Goal: Task Accomplishment & Management: Manage account settings

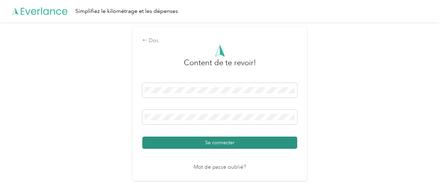
click at [213, 141] on font "Se connecter" at bounding box center [219, 143] width 29 height 6
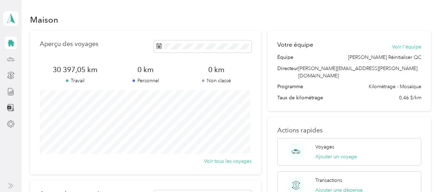
click at [13, 59] on icon at bounding box center [11, 60] width 8 height 8
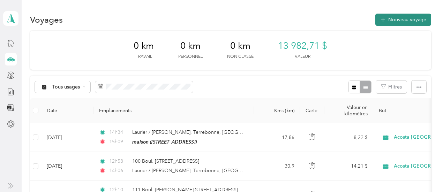
click at [406, 19] on font "Nouveau voyage" at bounding box center [408, 20] width 38 height 6
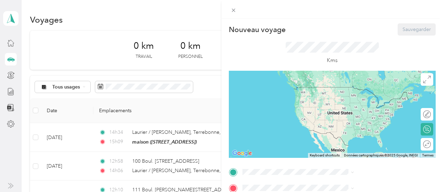
click at [259, 92] on div "Nouveau voyage Sauvegarder Ce voyage ne peut pas être modifié, car il est en co…" at bounding box center [221, 96] width 443 height 192
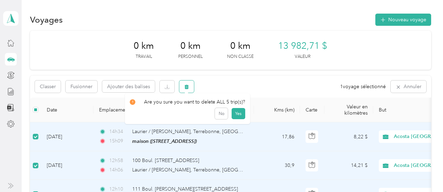
click at [184, 85] on button "button" at bounding box center [186, 87] width 15 height 12
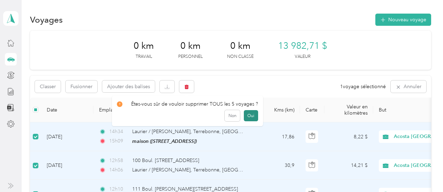
click at [248, 115] on font "Oui" at bounding box center [251, 115] width 7 height 5
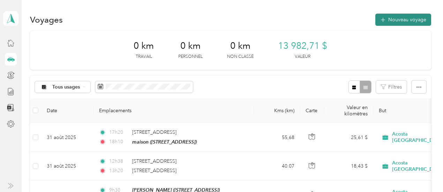
click at [395, 21] on font "Nouveau voyage" at bounding box center [408, 20] width 38 height 6
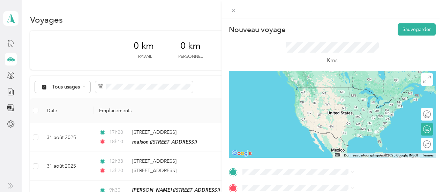
click at [356, 98] on font "[STREET_ADDRESS]" at bounding box center [352, 95] width 44 height 6
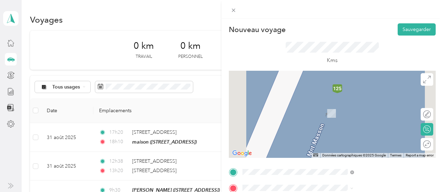
click at [348, 170] on font "[STREET_ADDRESS]" at bounding box center [352, 169] width 44 height 6
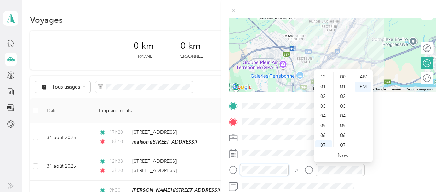
scroll to position [42, 0]
click at [324, 113] on font "08" at bounding box center [323, 113] width 6 height 6
click at [344, 105] on font "45" at bounding box center [343, 105] width 6 height 6
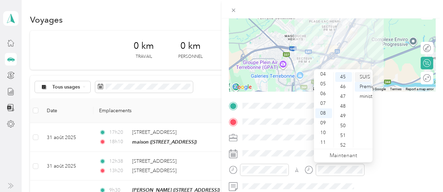
click at [366, 79] on font "SUIS" at bounding box center [365, 77] width 10 height 6
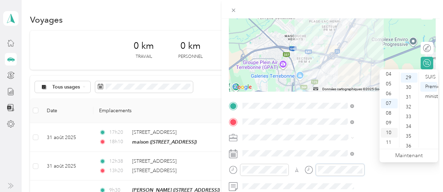
scroll to position [283, 0]
click at [390, 115] on font "08" at bounding box center [389, 113] width 6 height 6
click at [411, 143] on font "56" at bounding box center [409, 143] width 6 height 6
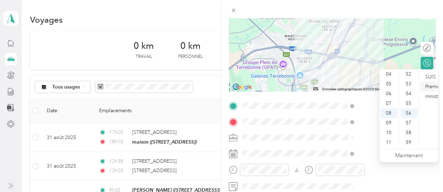
click at [434, 85] on font "Premier ministre" at bounding box center [434, 92] width 17 height 16
click at [433, 76] on font "SUIS" at bounding box center [431, 77] width 10 height 6
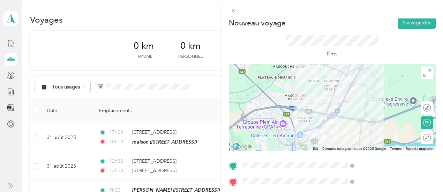
scroll to position [0, 0]
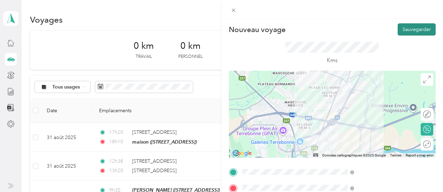
click at [409, 30] on font "Sauvegarder" at bounding box center [417, 30] width 28 height 6
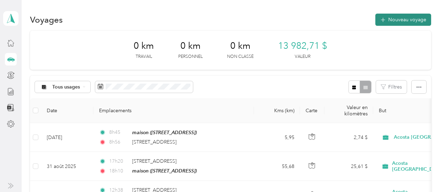
click at [399, 18] on font "Nouveau voyage" at bounding box center [408, 20] width 38 height 6
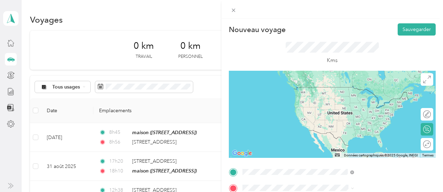
click at [348, 152] on font "[STREET_ADDRESS]" at bounding box center [352, 153] width 44 height 6
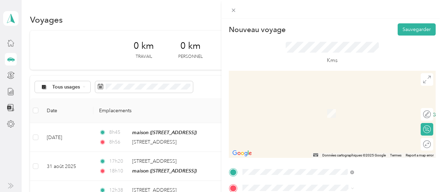
click at [352, 148] on font "[STREET_ADDRESS]" at bounding box center [352, 148] width 44 height 6
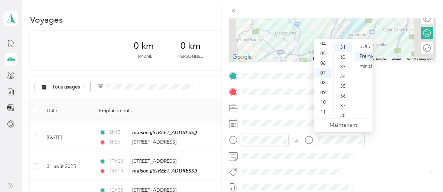
scroll to position [303, 0]
click at [319, 103] on div "10" at bounding box center [324, 103] width 17 height 10
click at [345, 73] on font "20" at bounding box center [343, 72] width 6 height 6
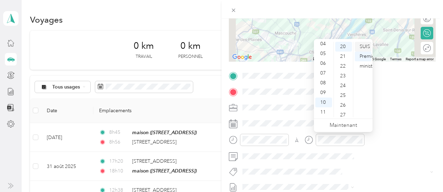
click at [367, 45] on font "SUIS" at bounding box center [365, 47] width 10 height 6
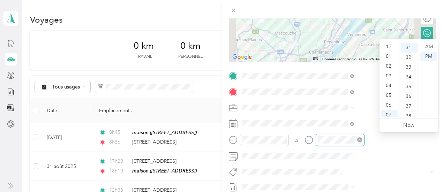
scroll to position [42, 0]
click at [390, 113] on font "11" at bounding box center [389, 112] width 6 height 6
click at [410, 48] on font "10" at bounding box center [409, 46] width 6 height 6
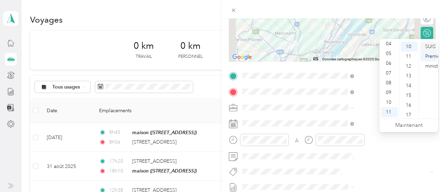
click at [428, 46] on font "SUIS" at bounding box center [431, 47] width 10 height 6
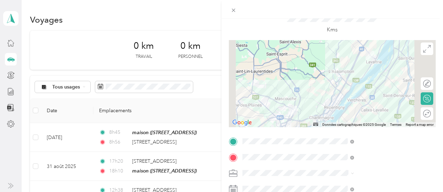
scroll to position [0, 0]
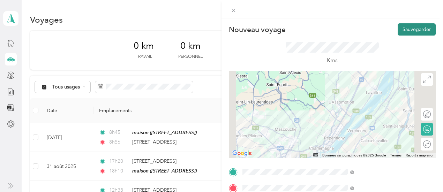
click at [404, 31] on font "Sauvegarder" at bounding box center [417, 30] width 28 height 6
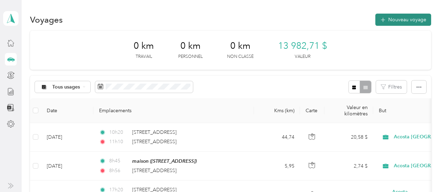
click at [410, 19] on font "Nouveau voyage" at bounding box center [408, 20] width 38 height 6
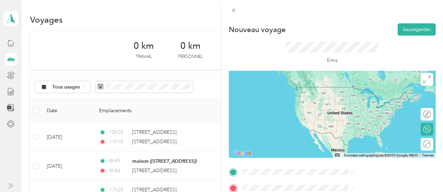
click at [353, 134] on font "[STREET_ADDRESS]" at bounding box center [352, 133] width 44 height 6
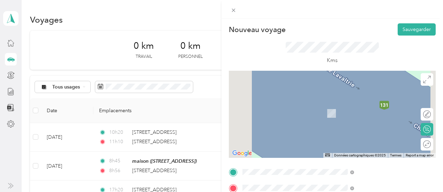
click at [389, 104] on font "[STREET_ADDRESS][PERSON_NAME]" at bounding box center [371, 103] width 83 height 6
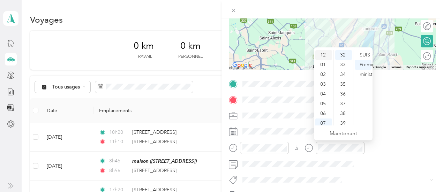
click at [324, 55] on font "12" at bounding box center [323, 55] width 6 height 6
click at [345, 119] on font "30" at bounding box center [343, 121] width 6 height 6
click at [365, 65] on font "Premier ministre" at bounding box center [368, 70] width 17 height 16
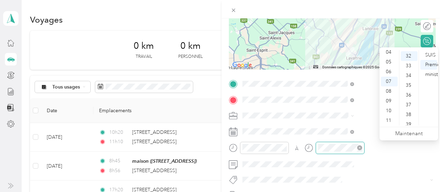
scroll to position [313, 0]
click at [389, 64] on font "01" at bounding box center [389, 64] width 6 height 6
click at [409, 56] on font "00" at bounding box center [409, 55] width 6 height 6
click at [433, 64] on font "Premier ministre" at bounding box center [434, 70] width 17 height 16
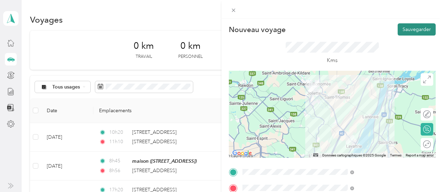
click at [416, 28] on font "Sauvegarder" at bounding box center [417, 30] width 28 height 6
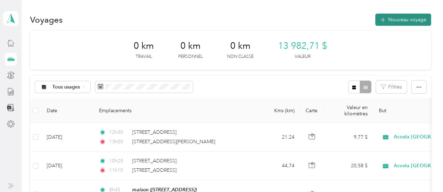
click at [404, 21] on font "Nouveau voyage" at bounding box center [408, 20] width 38 height 6
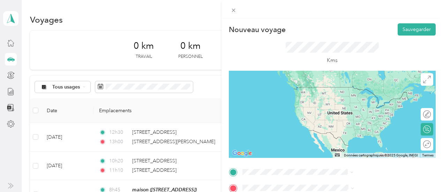
click at [348, 88] on font "[STREET_ADDRESS][PERSON_NAME]" at bounding box center [371, 87] width 83 height 6
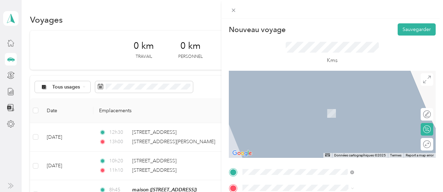
click at [352, 100] on font "[STREET_ADDRESS][PERSON_NAME]" at bounding box center [371, 102] width 83 height 6
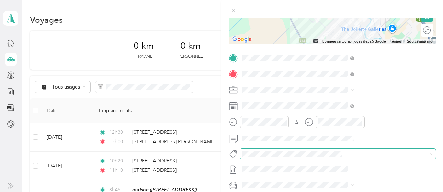
scroll to position [116, 0]
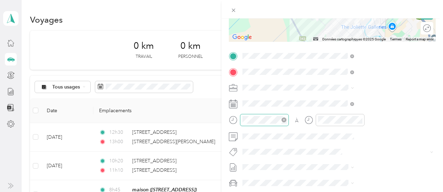
click at [289, 114] on div at bounding box center [264, 120] width 49 height 12
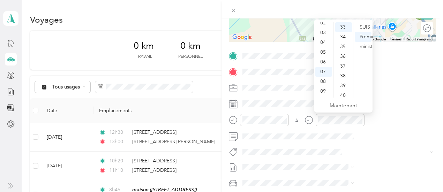
scroll to position [23, 0]
click at [325, 24] on font "02" at bounding box center [323, 24] width 6 height 6
click at [344, 39] on font "20" at bounding box center [343, 40] width 6 height 6
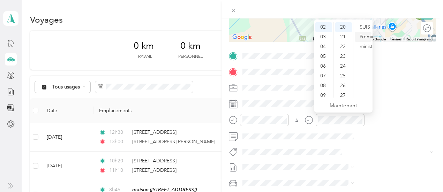
click at [368, 35] on font "Premier ministre" at bounding box center [368, 42] width 17 height 16
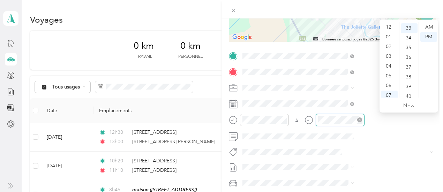
scroll to position [42, 0]
click at [392, 33] on div "02" at bounding box center [389, 35] width 17 height 10
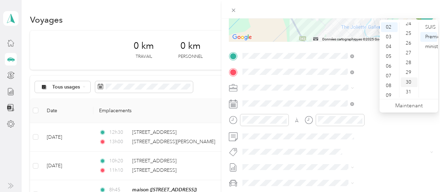
click at [406, 83] on font "30" at bounding box center [409, 82] width 6 height 6
click at [427, 38] on font "Premier ministre" at bounding box center [434, 42] width 17 height 16
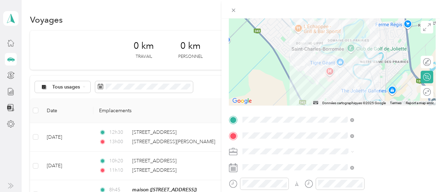
scroll to position [0, 0]
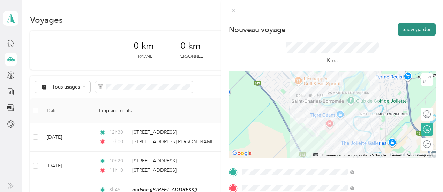
click at [415, 28] on font "Sauvegarder" at bounding box center [417, 30] width 28 height 6
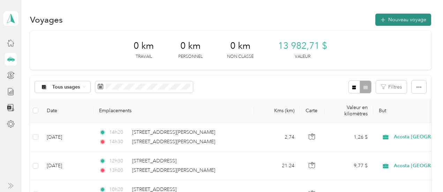
click at [406, 20] on font "Nouveau voyage" at bounding box center [408, 20] width 38 height 6
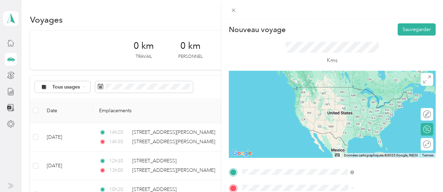
click at [381, 90] on font "[STREET_ADDRESS][PERSON_NAME]" at bounding box center [371, 87] width 83 height 6
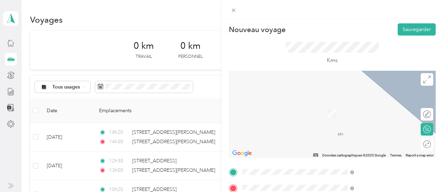
click at [360, 106] on font "Avenue Du [GEOGRAPHIC_DATA]–Laurentides, [GEOGRAPHIC_DATA] J5M 0G3, [GEOGRAPHIC…" at bounding box center [374, 109] width 89 height 18
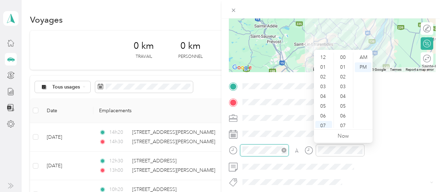
scroll to position [42, 0]
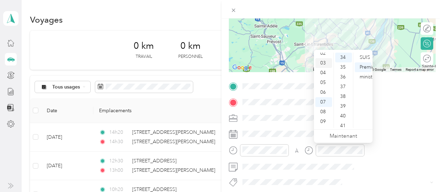
click at [322, 62] on font "03" at bounding box center [323, 63] width 6 height 6
click at [344, 87] on font "50" at bounding box center [343, 89] width 6 height 6
click at [362, 67] on font "Premier ministre" at bounding box center [368, 72] width 17 height 16
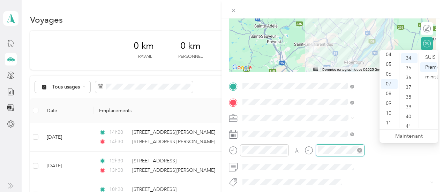
scroll to position [332, 0]
click at [392, 56] on div "04" at bounding box center [389, 55] width 17 height 10
click at [409, 67] on font "35" at bounding box center [409, 67] width 6 height 6
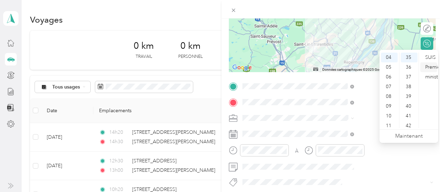
click at [427, 67] on font "Premier ministre" at bounding box center [434, 72] width 17 height 16
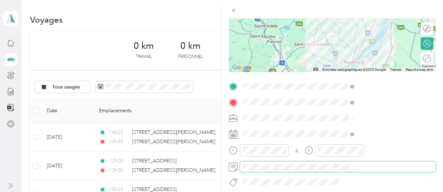
scroll to position [0, 0]
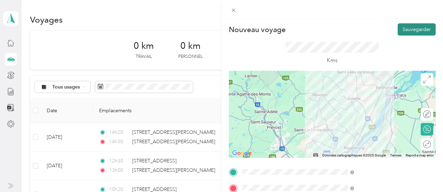
click at [412, 32] on font "Sauvegarder" at bounding box center [417, 30] width 28 height 6
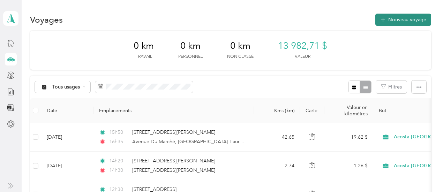
click at [403, 23] on button "Nouveau voyage" at bounding box center [404, 20] width 56 height 12
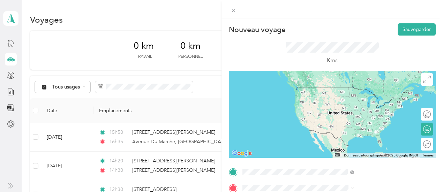
click at [333, 160] on font "Avenue Du [GEOGRAPHIC_DATA]–Laurentides, [GEOGRAPHIC_DATA] J5M 0G3, [GEOGRAPHIC…" at bounding box center [374, 159] width 89 height 18
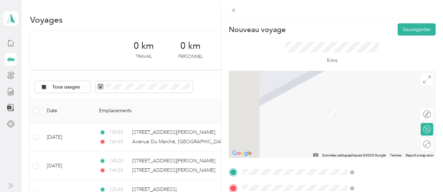
click at [357, 117] on font "[STREET_ADDRESS]" at bounding box center [352, 114] width 44 height 6
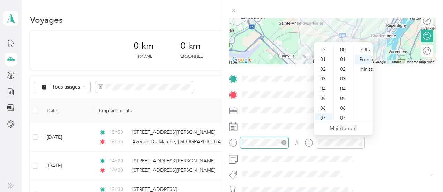
scroll to position [42, 0]
click at [326, 57] on font "05" at bounding box center [323, 57] width 6 height 6
click at [344, 91] on font "55" at bounding box center [343, 90] width 6 height 6
click at [367, 59] on font "Premier ministre" at bounding box center [368, 65] width 17 height 16
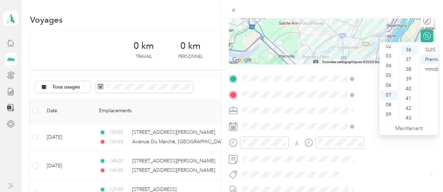
scroll to position [24, 0]
click at [389, 85] on font "06" at bounding box center [389, 84] width 6 height 6
click at [408, 89] on font "40" at bounding box center [409, 89] width 6 height 6
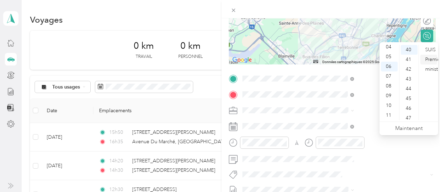
click at [432, 60] on font "Premier ministre" at bounding box center [434, 65] width 17 height 16
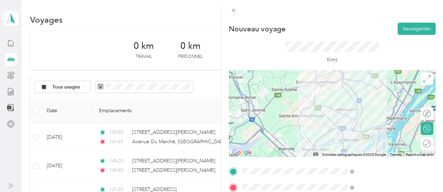
scroll to position [0, 0]
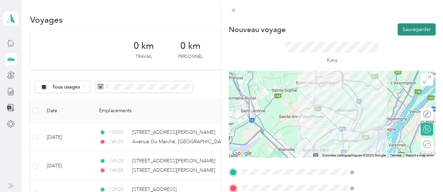
click at [412, 29] on font "Sauvegarder" at bounding box center [417, 30] width 28 height 6
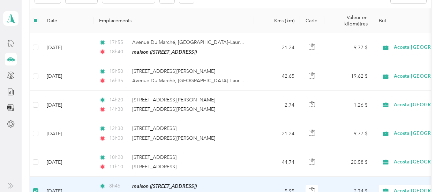
scroll to position [86, 0]
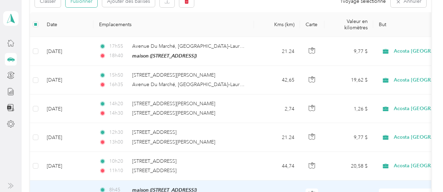
click at [87, 2] on font "Fusionner" at bounding box center [82, 1] width 22 height 6
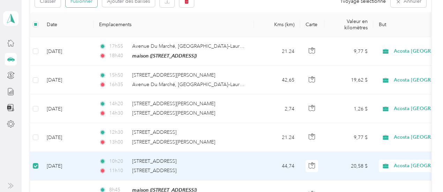
click at [94, 2] on button "Fusionner" at bounding box center [82, 1] width 32 height 12
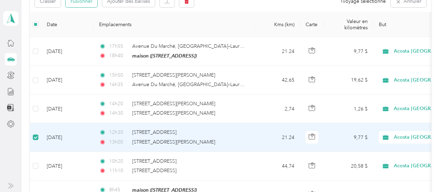
click at [91, 2] on font "Fusionner" at bounding box center [82, 1] width 22 height 6
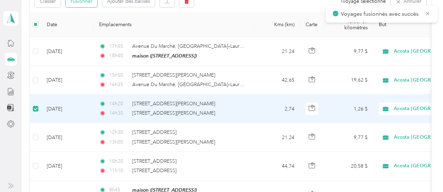
click at [83, 2] on font "Fusionner" at bounding box center [82, 1] width 22 height 6
click at [92, 1] on font "Fusionner" at bounding box center [82, 1] width 22 height 6
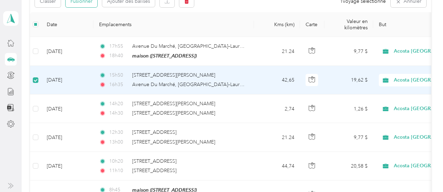
click at [90, 2] on font "Fusionner" at bounding box center [82, 1] width 22 height 6
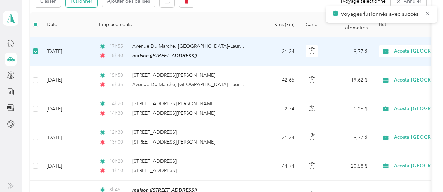
click at [84, 1] on font "Fusionner" at bounding box center [82, 1] width 22 height 6
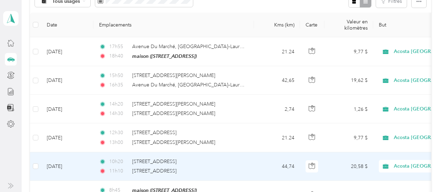
click at [380, 167] on div "Acosta [GEOGRAPHIC_DATA]" at bounding box center [422, 166] width 87 height 13
click at [373, 167] on td "20,58 $" at bounding box center [349, 167] width 49 height 29
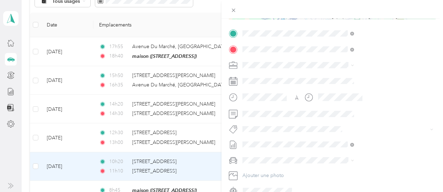
scroll to position [140, 0]
click at [337, 65] on font "Fab Team - R" at bounding box center [336, 63] width 25 height 5
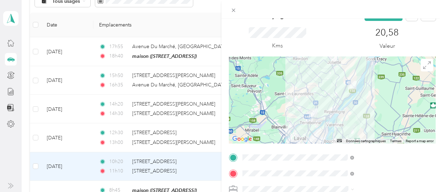
scroll to position [13, 0]
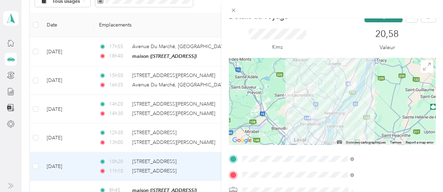
click at [382, 19] on font "Sauvegarder" at bounding box center [384, 16] width 28 height 6
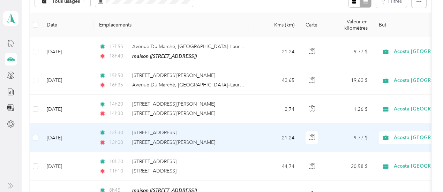
click at [363, 144] on td "9,77 $" at bounding box center [349, 138] width 49 height 29
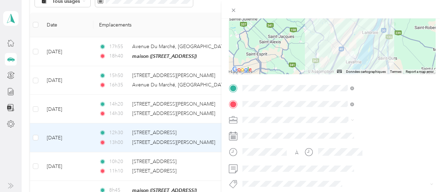
scroll to position [85, 0]
click at [343, 119] on span "Fab Team - R" at bounding box center [336, 120] width 25 height 6
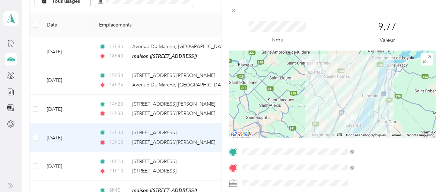
scroll to position [0, 0]
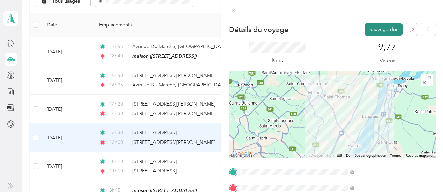
click at [382, 36] on button "Sauvegarder" at bounding box center [384, 29] width 38 height 12
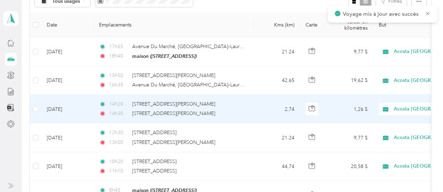
click at [355, 118] on td "1,26 $" at bounding box center [349, 109] width 49 height 29
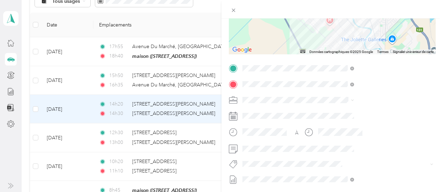
scroll to position [105, 0]
click at [340, 100] on button "Fab Team - R" at bounding box center [336, 100] width 35 height 9
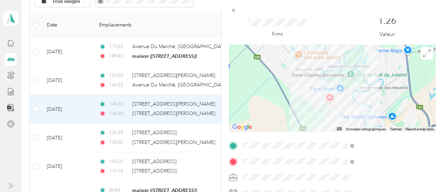
scroll to position [0, 0]
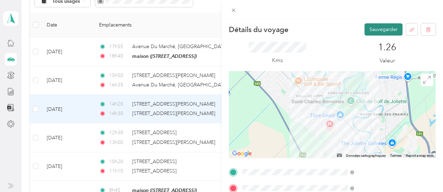
click at [371, 32] on font "Sauvegarder" at bounding box center [384, 30] width 28 height 6
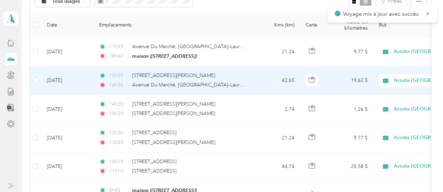
click at [368, 83] on td "19,62 $" at bounding box center [349, 80] width 49 height 29
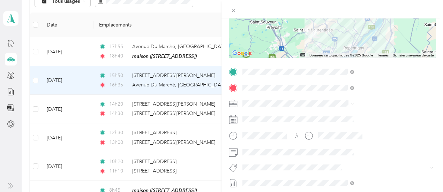
scroll to position [114, 0]
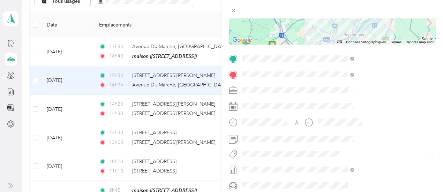
click at [340, 90] on font "Fab Team - R" at bounding box center [336, 91] width 25 height 5
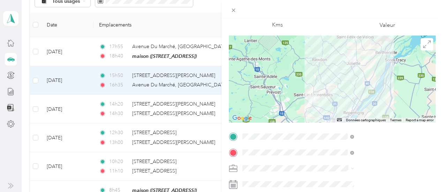
scroll to position [0, 0]
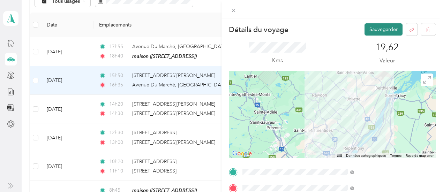
click at [383, 31] on font "Sauvegarder" at bounding box center [384, 30] width 28 height 6
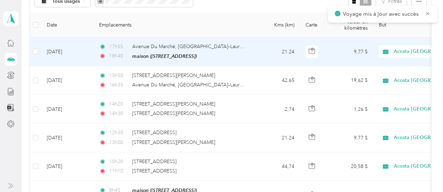
click at [361, 61] on td "9,77 $" at bounding box center [349, 51] width 49 height 29
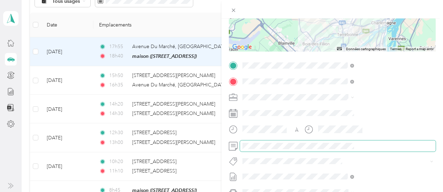
scroll to position [110, 0]
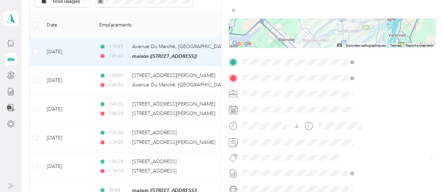
click at [344, 96] on li "Fab Team - R" at bounding box center [372, 93] width 117 height 14
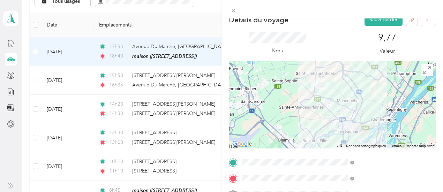
scroll to position [0, 0]
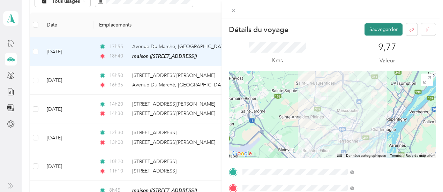
click at [385, 30] on font "Sauvegarder" at bounding box center [384, 30] width 28 height 6
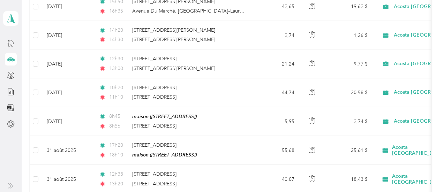
scroll to position [121, 0]
